Goal: Check status: Check status

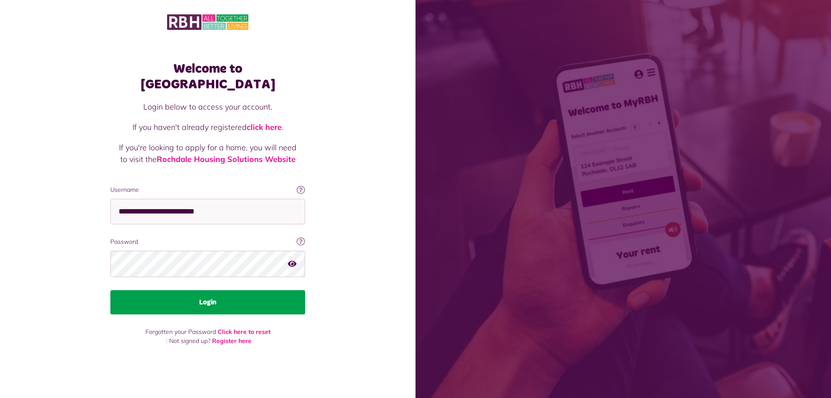
click at [234, 301] on button "Login" at bounding box center [207, 302] width 195 height 24
click at [236, 305] on button "Login" at bounding box center [207, 302] width 195 height 24
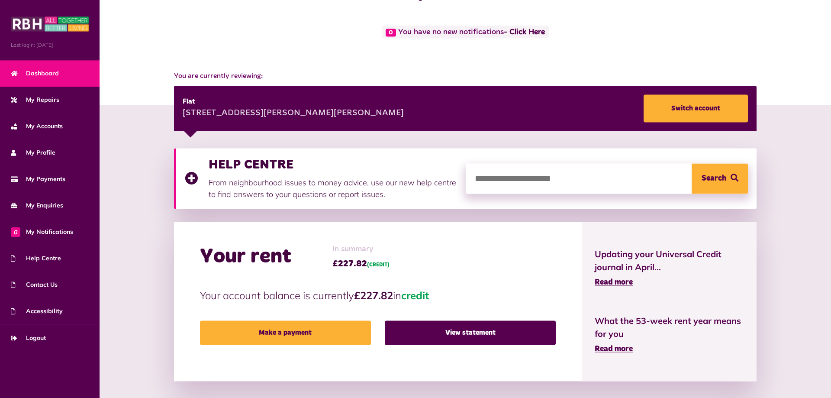
scroll to position [44, 0]
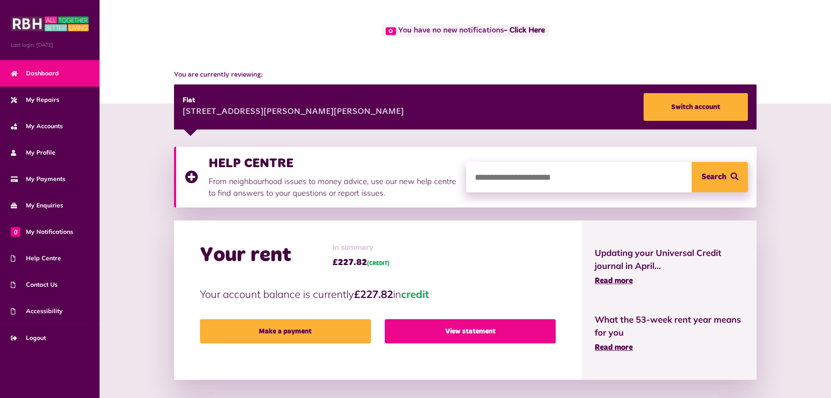
click at [486, 325] on link "View statement" at bounding box center [470, 331] width 171 height 24
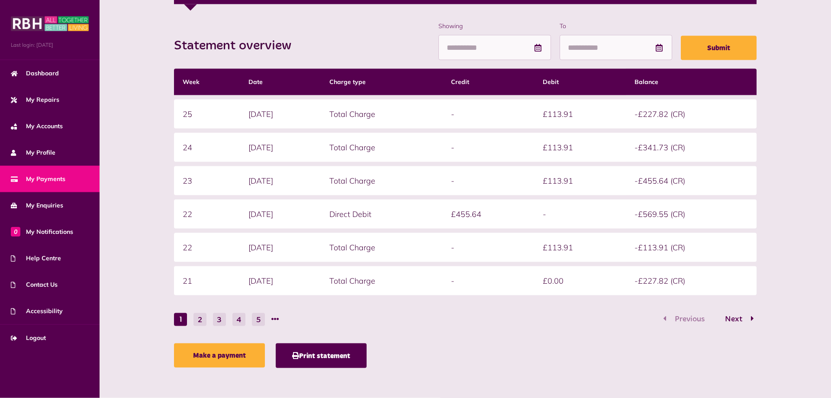
scroll to position [169, 0]
click at [193, 322] on ul "1 2 3 4 5" at bounding box center [230, 318] width 112 height 13
click at [201, 319] on button "2" at bounding box center [199, 318] width 13 height 13
